Goal: Transaction & Acquisition: Purchase product/service

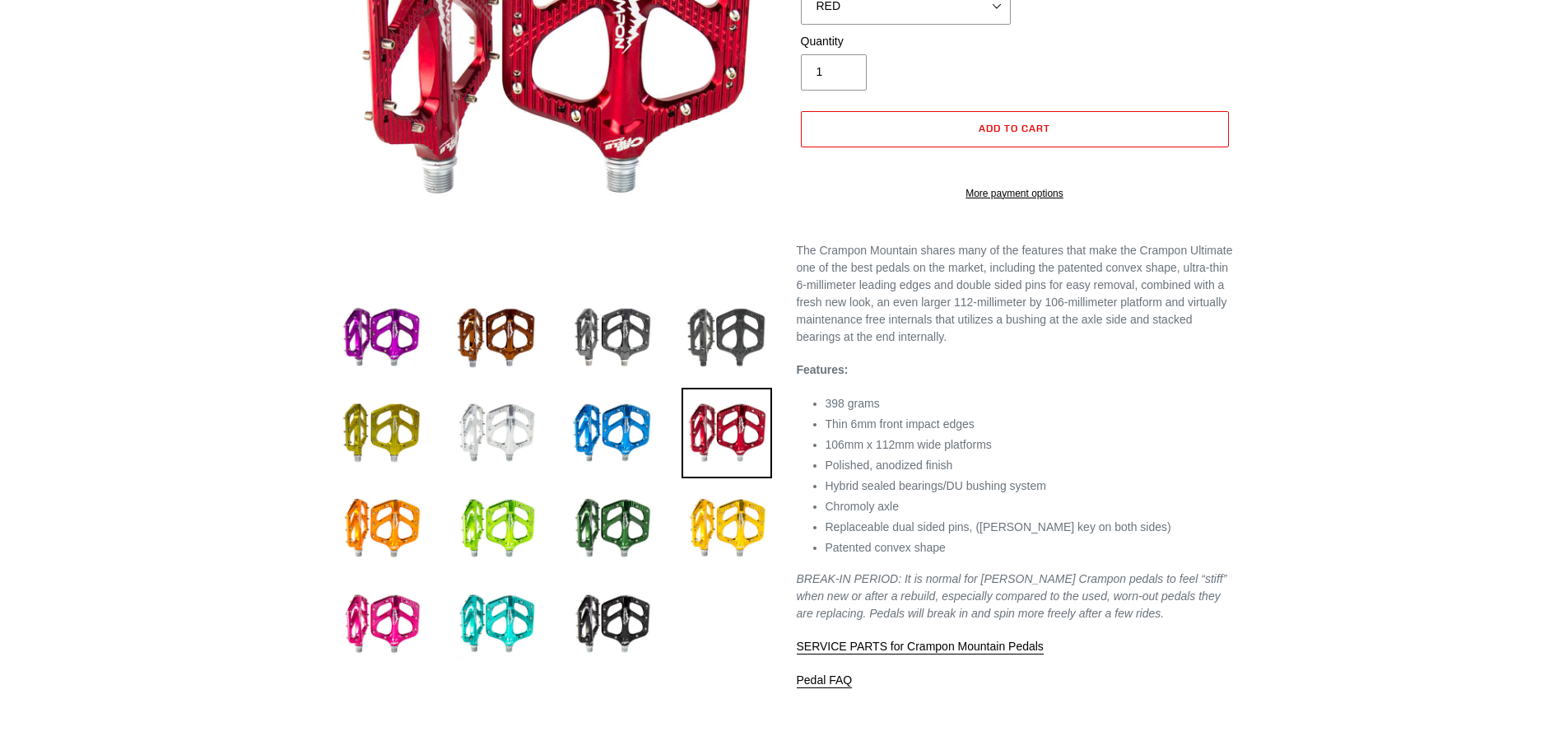
click at [740, 346] on img at bounding box center [726, 338] width 91 height 91
select select "STEALTH - Sold out"
select select "highest-rating"
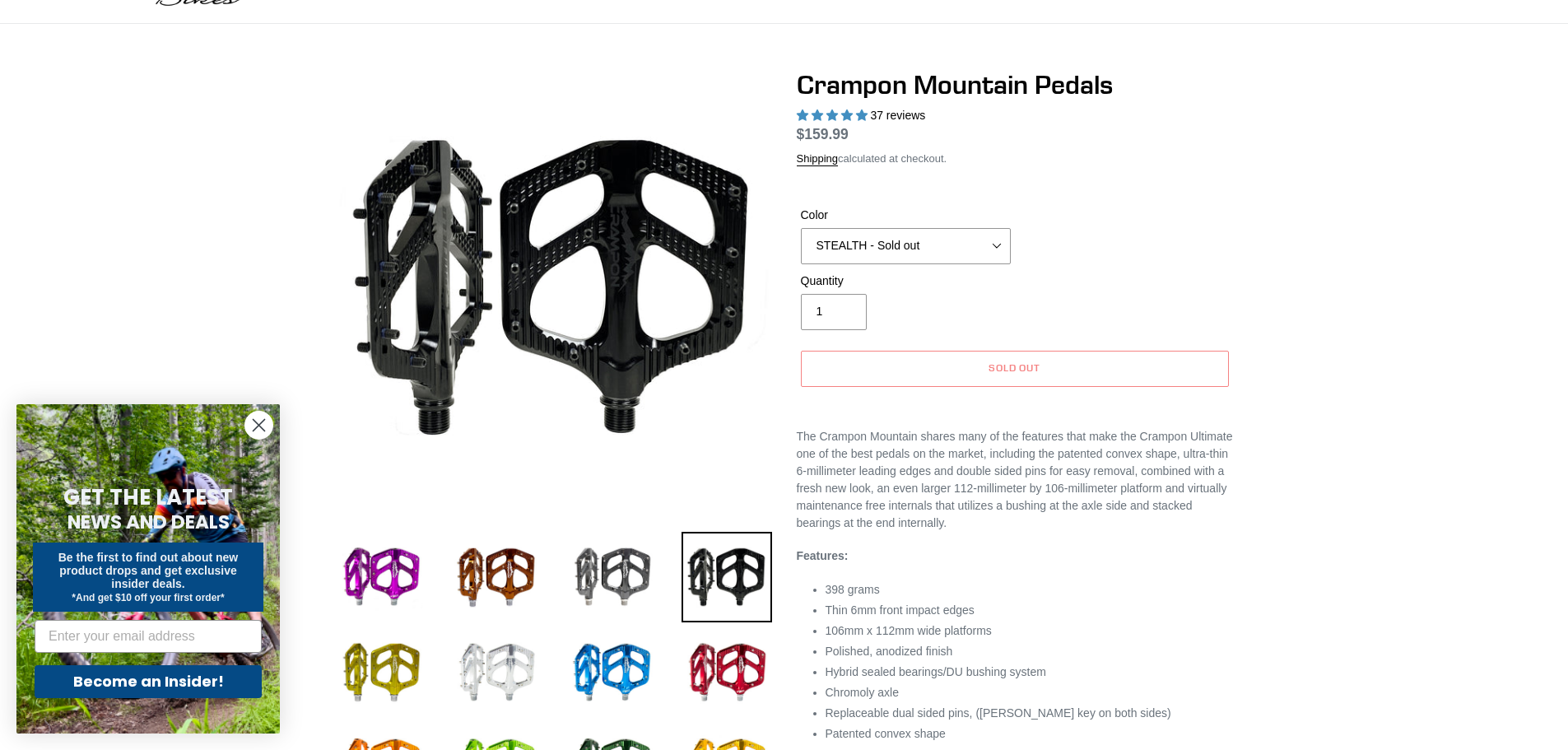
scroll to position [82, 0]
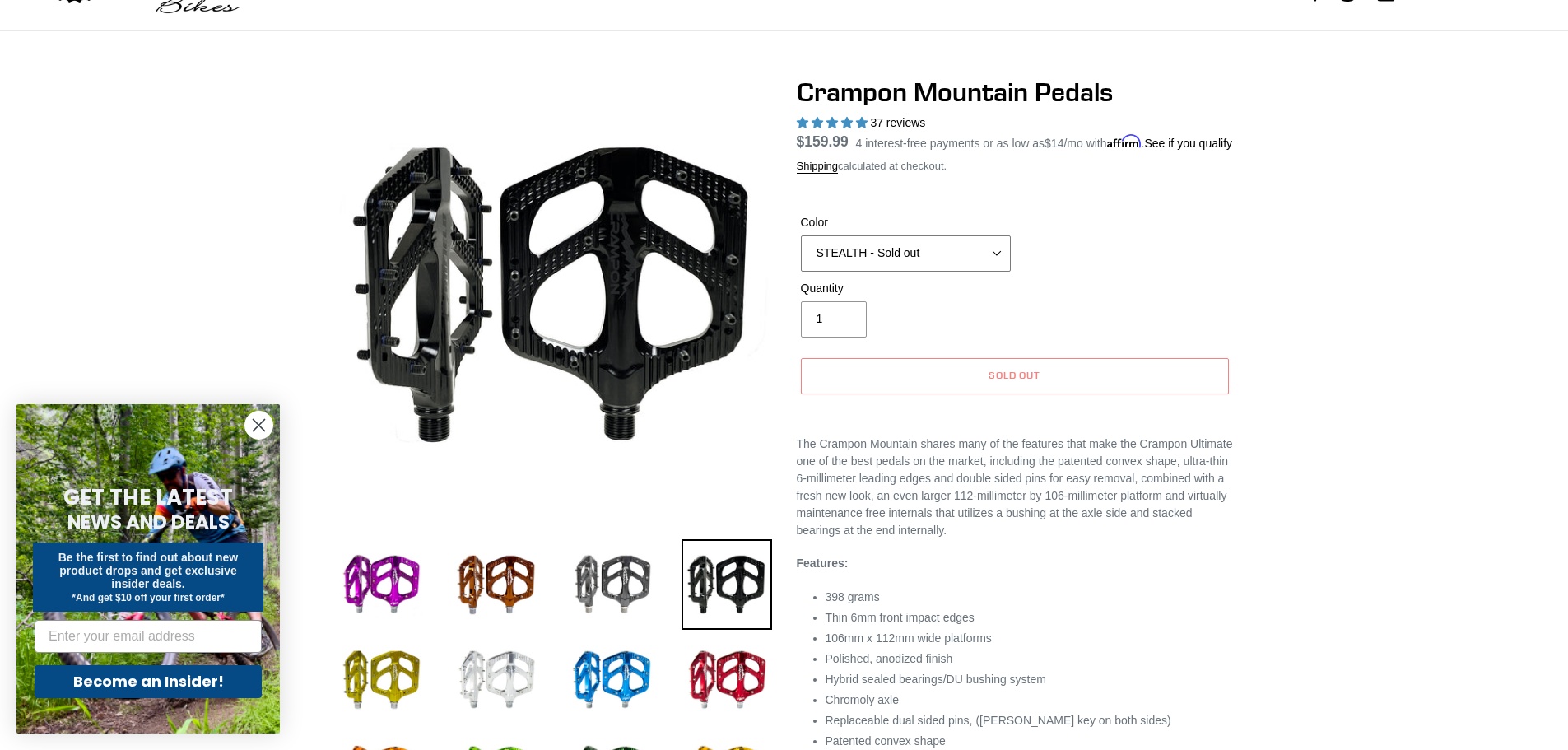
click at [906, 271] on select "GRAY BLACK STEALTH - Sold out POLISHED RED BLUE [GEOGRAPHIC_DATA] ORANGE PNW GR…" at bounding box center [906, 253] width 210 height 36
click at [801, 254] on select "GRAY BLACK STEALTH - Sold out POLISHED RED BLUE [GEOGRAPHIC_DATA] ORANGE PNW GR…" at bounding box center [906, 253] width 210 height 36
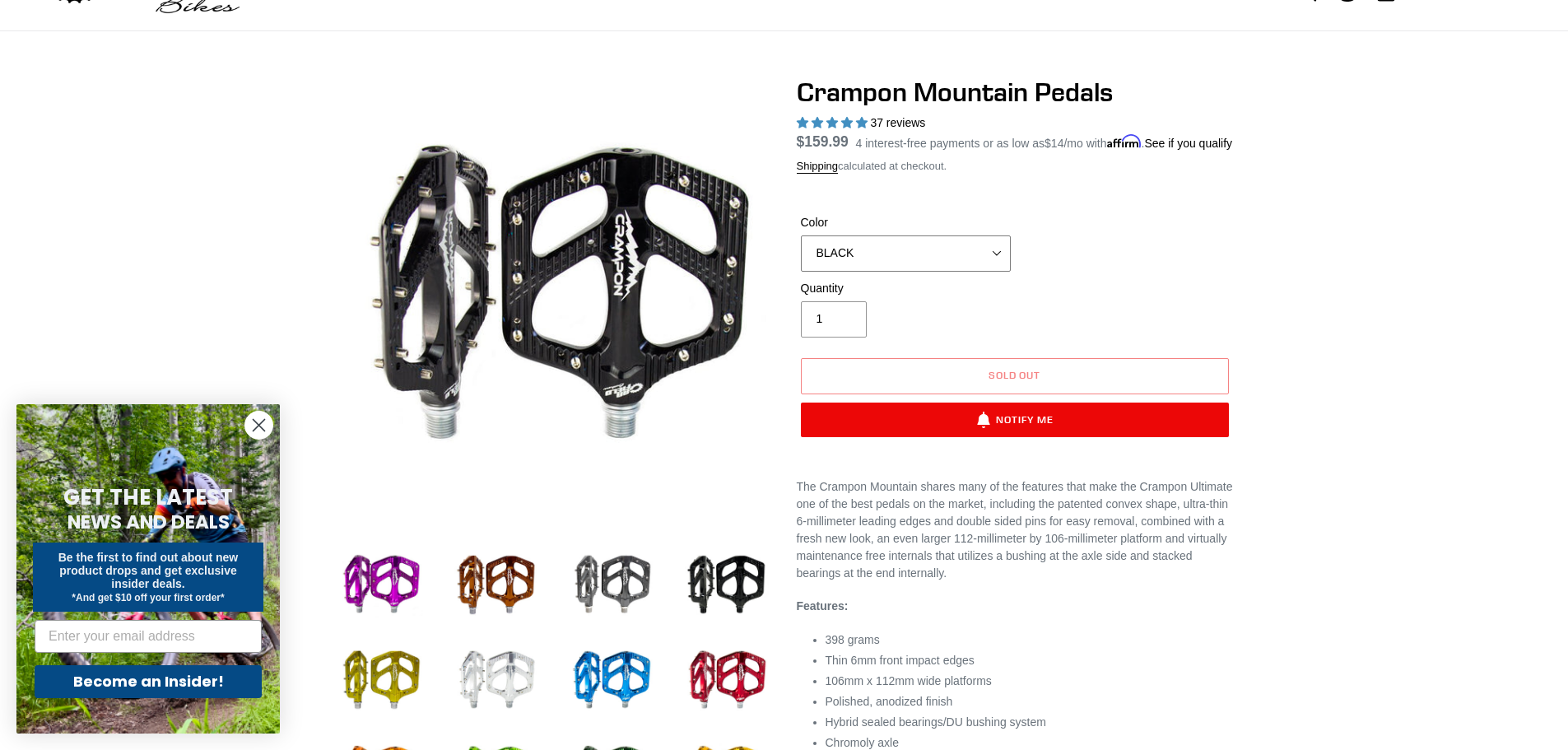
click at [881, 271] on select "GRAY BLACK STEALTH - Sold out POLISHED RED BLUE [GEOGRAPHIC_DATA] ORANGE PNW GR…" at bounding box center [906, 253] width 210 height 36
click at [801, 254] on select "GRAY BLACK STEALTH - Sold out POLISHED RED BLUE [GEOGRAPHIC_DATA] ORANGE PNW GR…" at bounding box center [906, 253] width 210 height 36
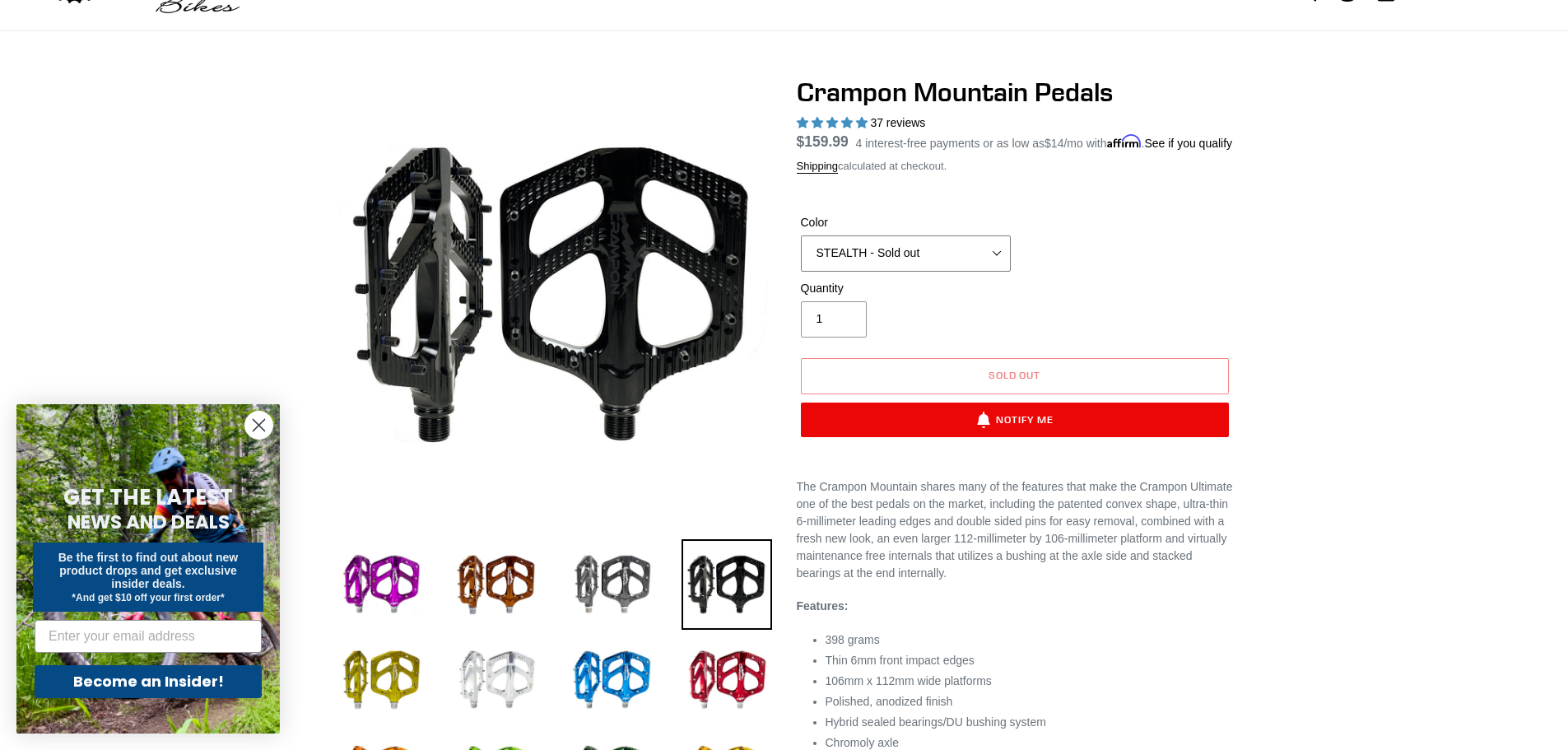
click at [896, 263] on select "GRAY BLACK STEALTH - Sold out POLISHED RED BLUE [GEOGRAPHIC_DATA] ORANGE PNW GR…" at bounding box center [906, 253] width 210 height 36
select select "BLACK"
click at [801, 254] on select "GRAY BLACK STEALTH - Sold out POLISHED RED BLUE [GEOGRAPHIC_DATA] ORANGE PNW GR…" at bounding box center [906, 253] width 210 height 36
